Goal: Information Seeking & Learning: Learn about a topic

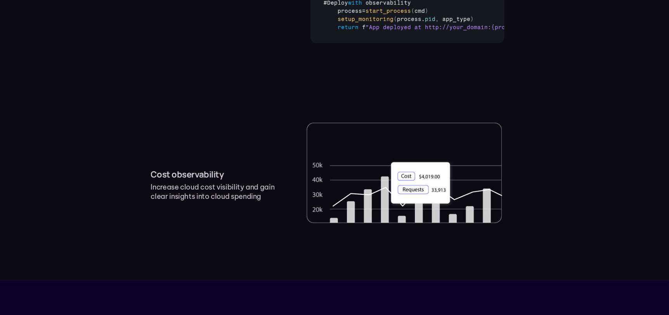
scroll to position [869, 0]
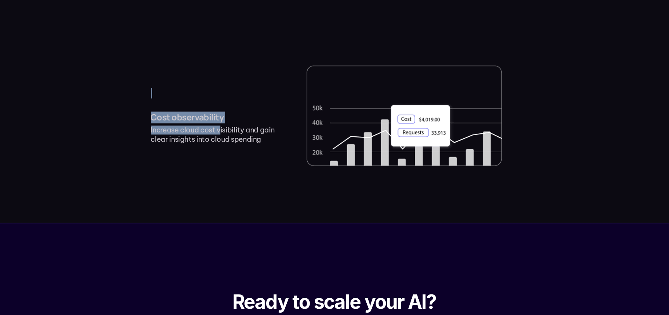
drag, startPoint x: 218, startPoint y: 131, endPoint x: 233, endPoint y: 76, distance: 57.1
click at [233, 76] on div "Cost observability Increase cloud cost visibility and gain clear insights into …" at bounding box center [334, 116] width 607 height 182
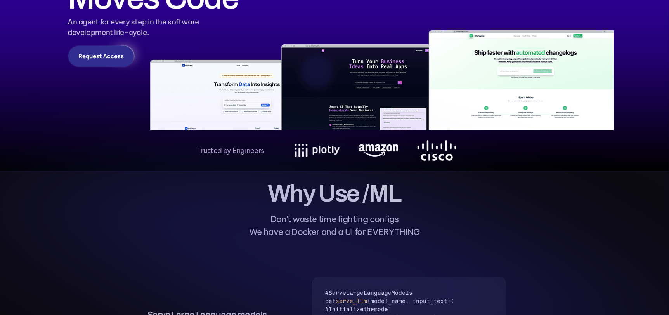
scroll to position [15, 0]
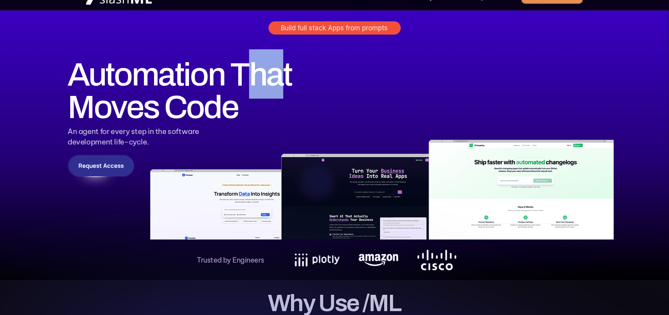
drag, startPoint x: 258, startPoint y: 72, endPoint x: 287, endPoint y: 88, distance: 33.3
click at [282, 58] on h1 "Automation That Moves Code" at bounding box center [185, 90] width 235 height 65
click at [279, 103] on h1 "Automation That Moves Code" at bounding box center [185, 90] width 235 height 65
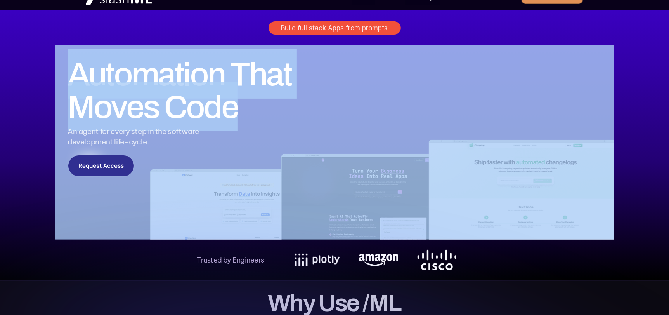
drag, startPoint x: 247, startPoint y: 113, endPoint x: 66, endPoint y: 73, distance: 184.9
click at [59, 68] on div "Automation That Moves Code An agent for every step in the software development …" at bounding box center [334, 142] width 559 height 194
click at [71, 73] on h1 "Automation That Moves Code" at bounding box center [185, 90] width 235 height 65
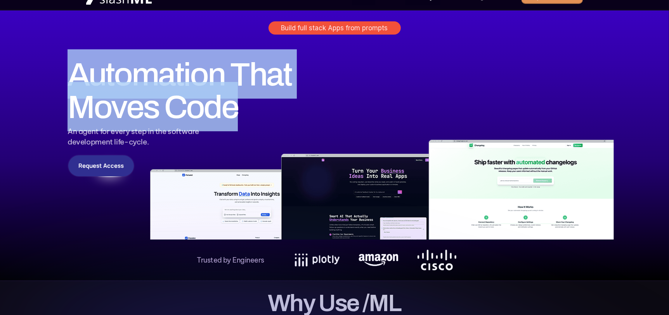
drag, startPoint x: 72, startPoint y: 70, endPoint x: 256, endPoint y: 113, distance: 188.9
click at [256, 113] on h1 "Automation That Moves Code" at bounding box center [185, 90] width 235 height 65
click at [255, 113] on h1 "Automation That Moves Code" at bounding box center [185, 90] width 235 height 65
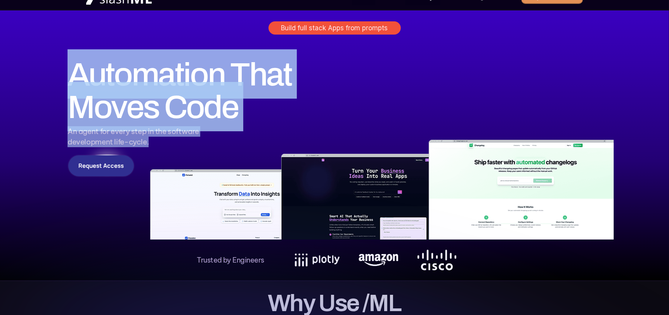
drag, startPoint x: 156, startPoint y: 144, endPoint x: 47, endPoint y: 80, distance: 126.8
click at [47, 80] on div "Build full stack Apps from prompts Automation That Moves Code An agent for ever…" at bounding box center [334, 145] width 669 height 270
click at [29, 91] on div "Build full stack Apps from prompts Automation That Moves Code An agent for ever…" at bounding box center [334, 145] width 669 height 270
drag, startPoint x: 102, startPoint y: 114, endPoint x: 73, endPoint y: 71, distance: 52.1
click at [73, 71] on div "Automation That Moves Code An agent for every step in the software development …" at bounding box center [334, 142] width 559 height 194
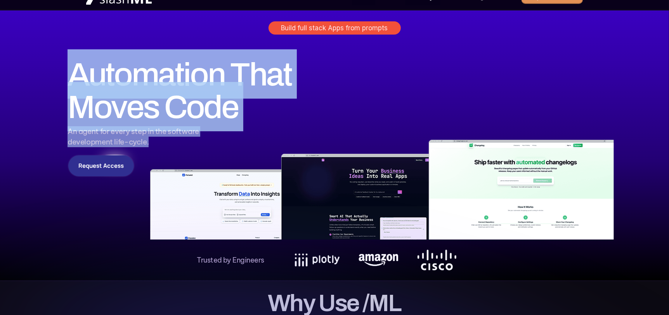
click at [22, 79] on div "Build full stack Apps from prompts Automation That Moves Code An agent for ever…" at bounding box center [334, 145] width 669 height 270
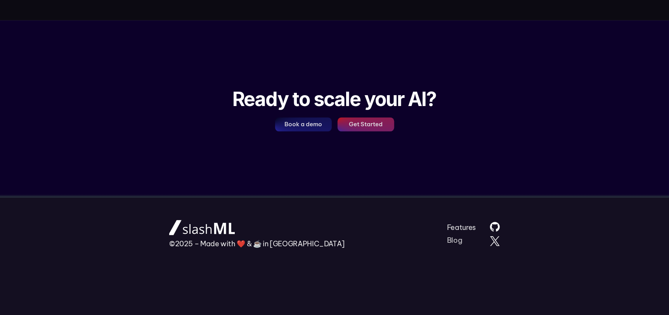
scroll to position [0, 0]
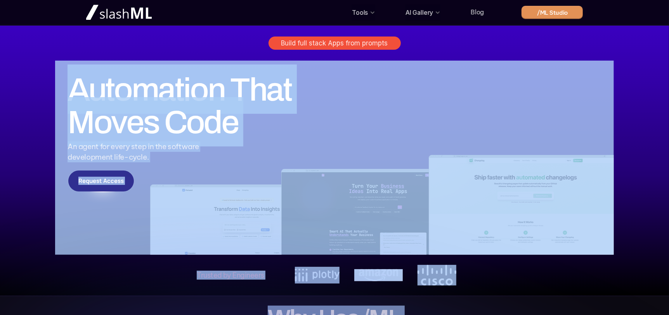
drag, startPoint x: 539, startPoint y: 183, endPoint x: 543, endPoint y: 177, distance: 7.0
click at [365, 204] on img at bounding box center [334, 158] width 559 height 194
click at [344, 131] on img at bounding box center [334, 158] width 559 height 194
click at [223, 144] on p "An agent for every step in the software development life-cycle." at bounding box center [335, 151] width 534 height 21
